Goal: Information Seeking & Learning: Check status

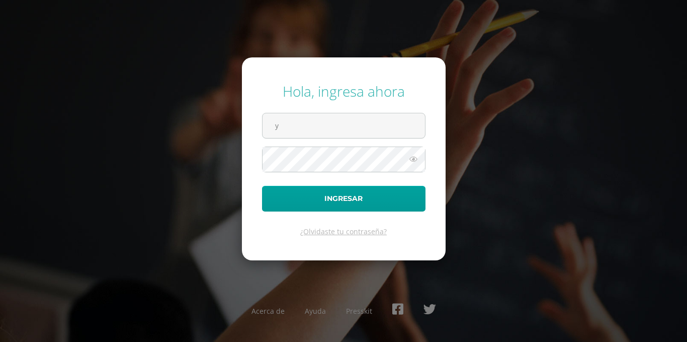
type input "[EMAIL_ADDRESS][DOMAIN_NAME]"
click at [262, 186] on button "Ingresar" at bounding box center [344, 199] width 164 height 26
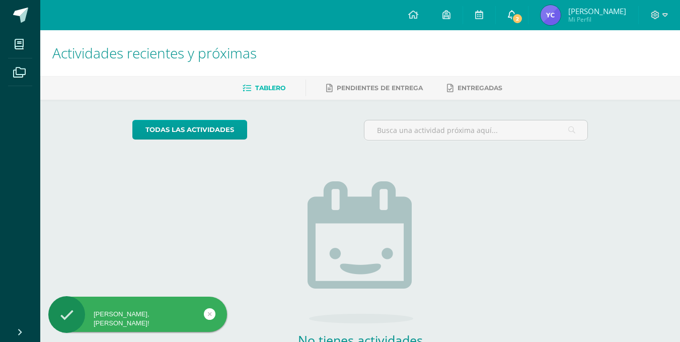
click at [523, 16] on span "2" at bounding box center [517, 18] width 11 height 11
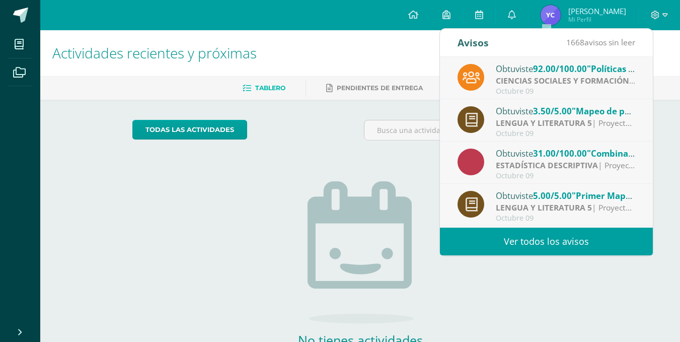
click at [615, 14] on span "[PERSON_NAME]" at bounding box center [597, 11] width 58 height 10
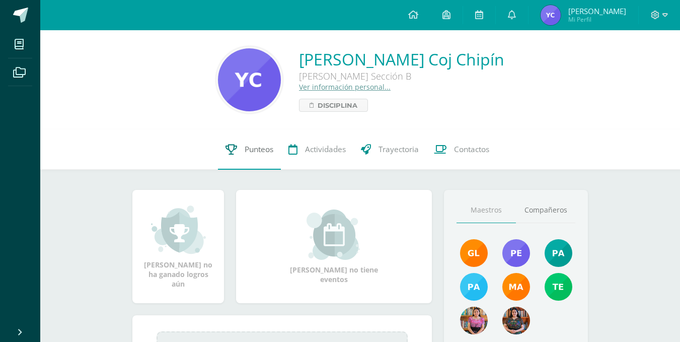
click at [265, 155] on link "Punteos" at bounding box center [249, 149] width 63 height 40
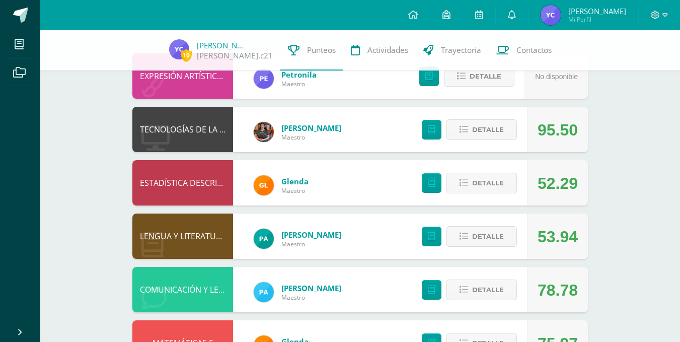
scroll to position [107, 0]
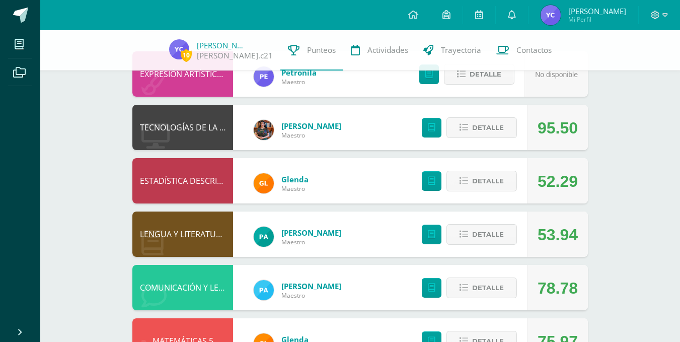
drag, startPoint x: 683, startPoint y: 99, endPoint x: 684, endPoint y: 152, distance: 53.3
click at [679, 152] on html "Mis cursos Archivos Cerrar panel BIOLOGÍA Quinto Bachillerato "Sección B" CIENC…" at bounding box center [340, 218] width 680 height 651
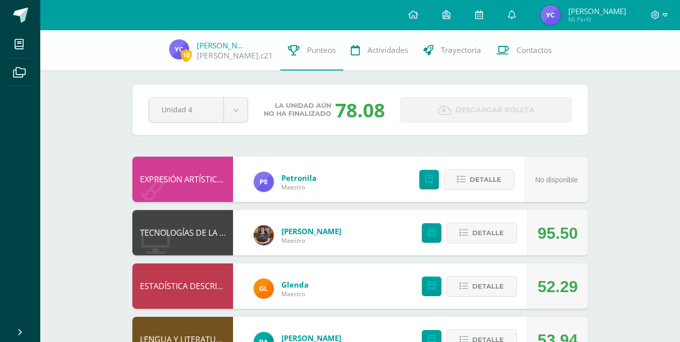
scroll to position [0, 0]
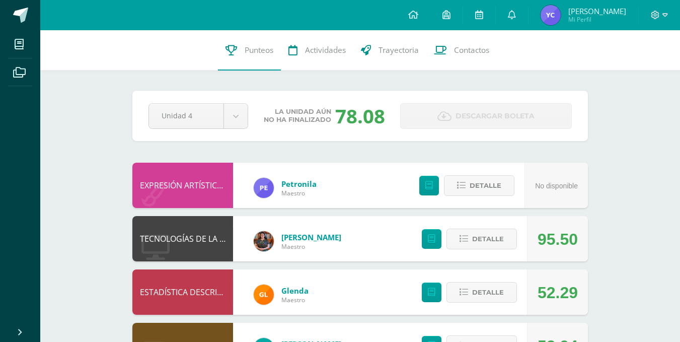
click at [356, 109] on div "78.08" at bounding box center [360, 116] width 50 height 26
click at [233, 114] on body "Mis cursos Archivos Cerrar panel BIOLOGÍA Quinto Bachillerato "Sección B" CIENC…" at bounding box center [340, 327] width 680 height 655
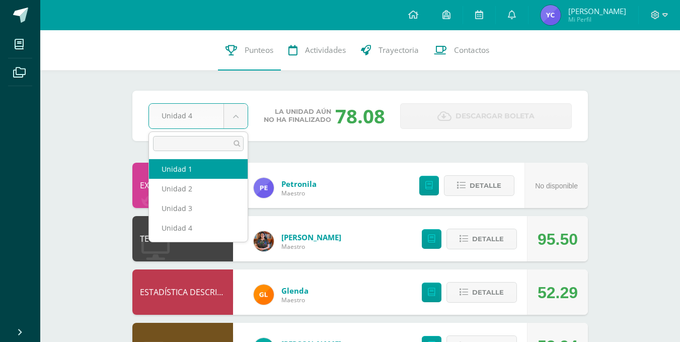
select select "Unidad 1"
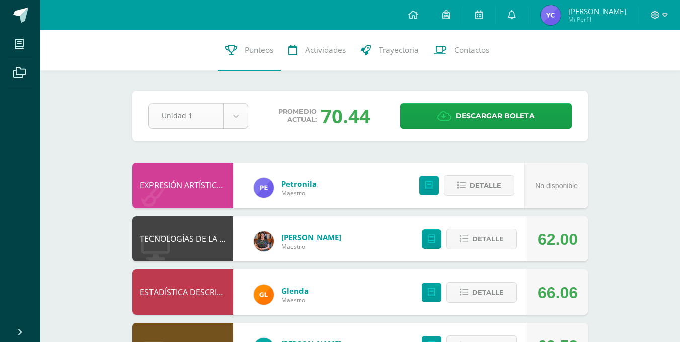
click at [230, 123] on body "Mis cursos Archivos Cerrar panel BIOLOGÍA Quinto Bachillerato "Sección B" CIENC…" at bounding box center [340, 327] width 680 height 655
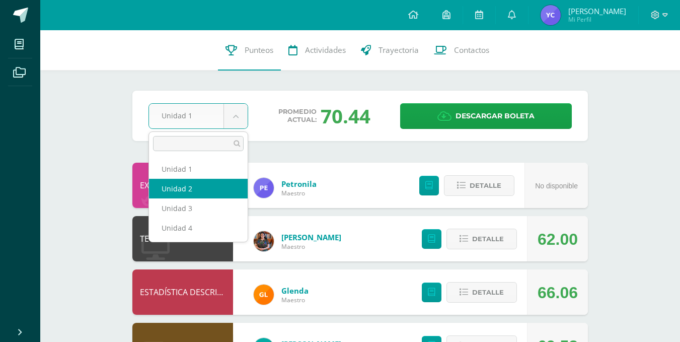
select select "Unidad 2"
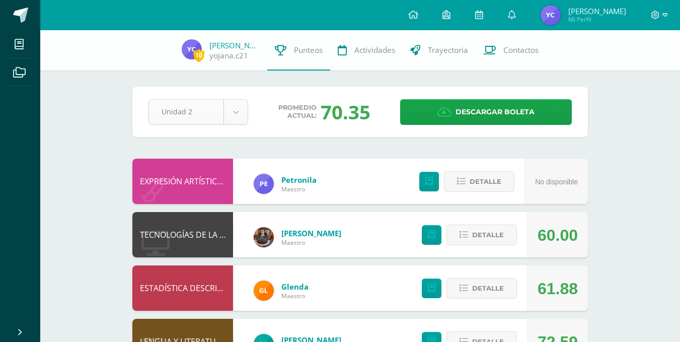
click at [237, 107] on body "Mis cursos Archivos Cerrar panel BIOLOGÍA Quinto Bachillerato "Sección B" CIENC…" at bounding box center [340, 325] width 680 height 651
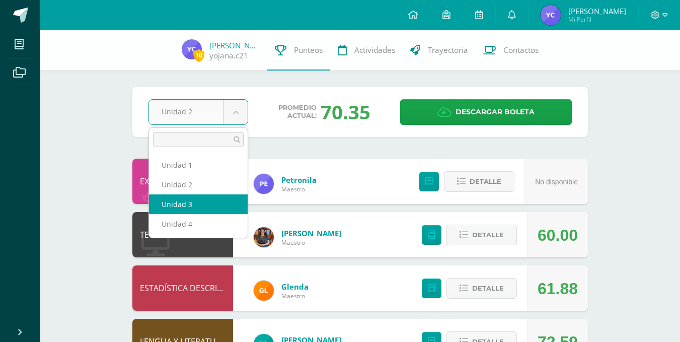
select select "Unidad 3"
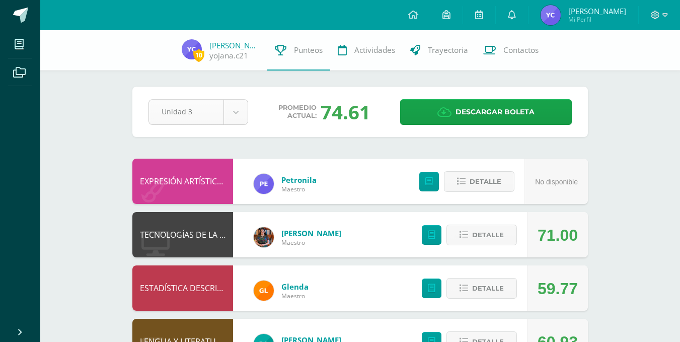
click at [239, 110] on body "Mis cursos Archivos Cerrar panel BIOLOGÍA Quinto Bachillerato "Sección B" CIENC…" at bounding box center [340, 325] width 680 height 651
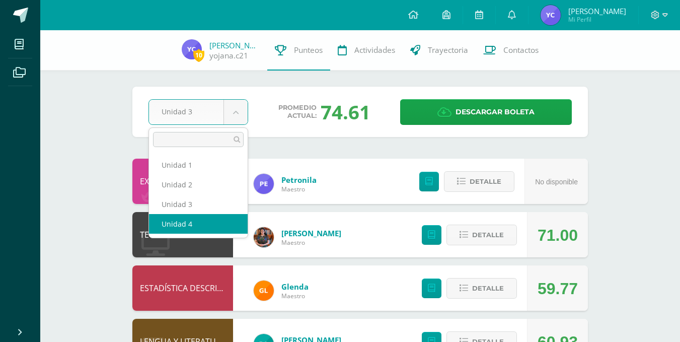
select select "Unidad 4"
